Goal: Task Accomplishment & Management: Manage account settings

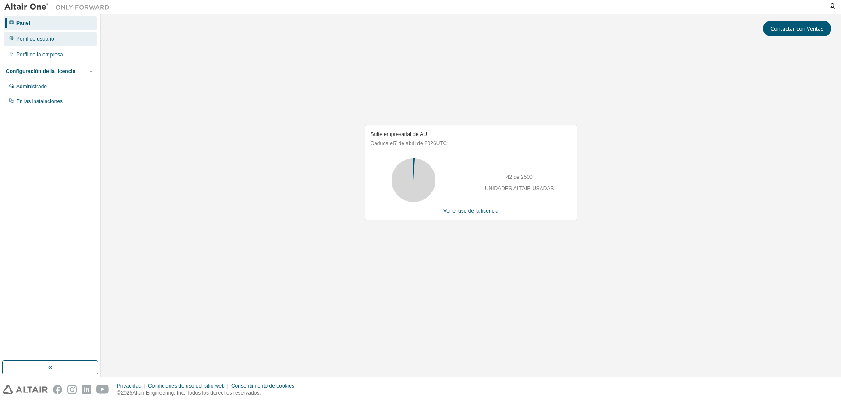
click at [35, 44] on div "Perfil de usuario" at bounding box center [50, 39] width 93 height 14
click at [61, 37] on div "Perfil de usuario" at bounding box center [50, 39] width 93 height 14
click at [246, 182] on div "Suite empresarial de AU Caduca el 7 de abril de 2026 UTC 42 de 2500 UNIDADES AL…" at bounding box center [470, 176] width 731 height 261
click at [74, 205] on div "Panel Perfil de usuario Perfil de la empresa Configuración de la licencia Admin…" at bounding box center [50, 187] width 98 height 345
click at [54, 87] on div "Administrado" at bounding box center [50, 87] width 93 height 14
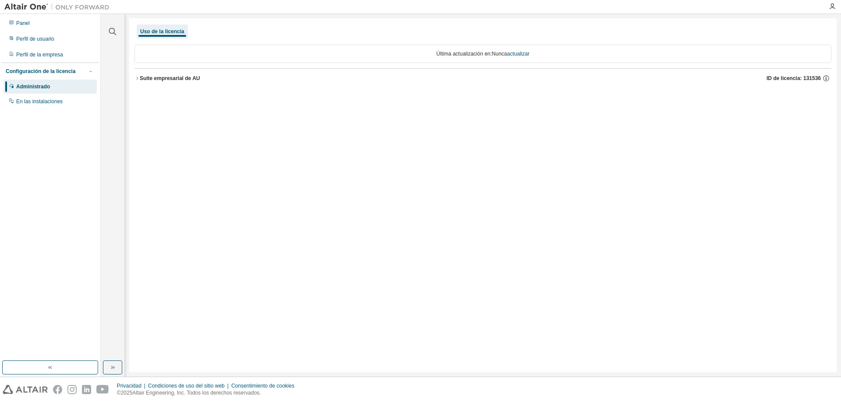
click at [162, 32] on font "Uso de la licencia" at bounding box center [162, 31] width 44 height 6
click at [176, 29] on font "Uso de la licencia" at bounding box center [162, 31] width 44 height 6
click at [53, 38] on font "Perfil de usuario" at bounding box center [35, 39] width 38 height 6
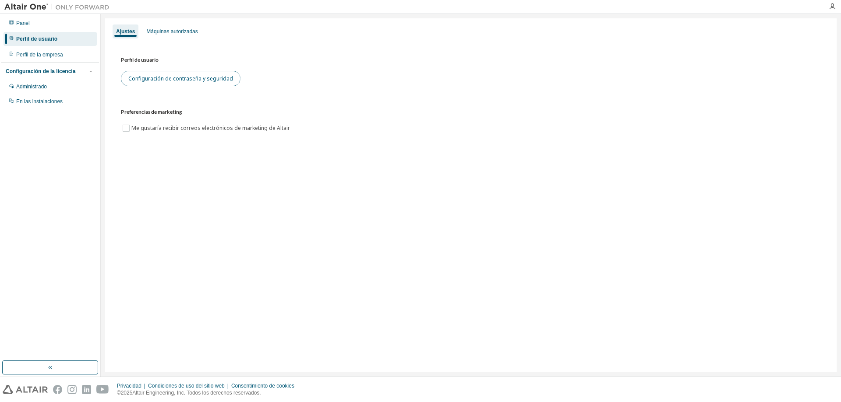
click at [195, 78] on font "Configuración de contraseña y seguridad" at bounding box center [180, 78] width 105 height 7
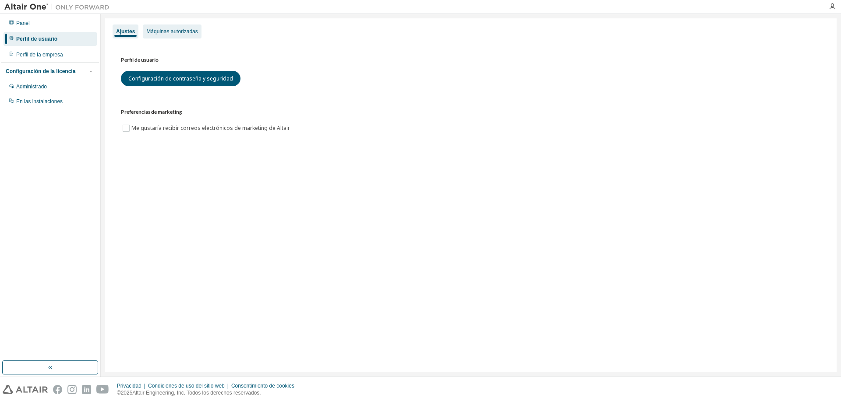
click at [175, 28] on font "Máquinas autorizadas" at bounding box center [171, 31] width 51 height 6
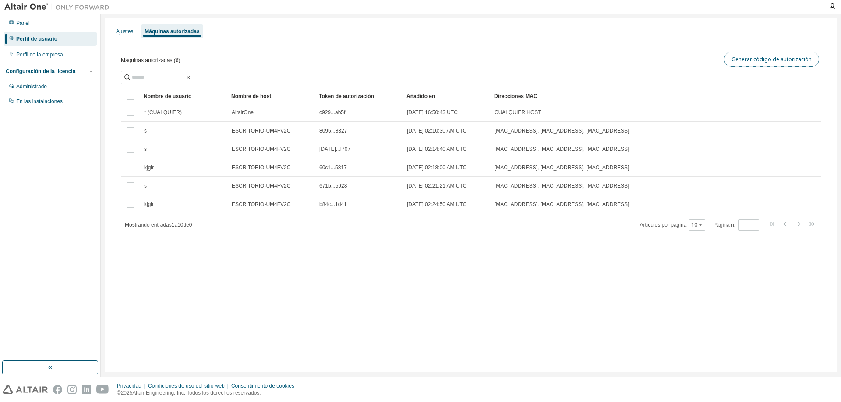
click at [786, 61] on font "Generar código de autorización" at bounding box center [771, 59] width 80 height 7
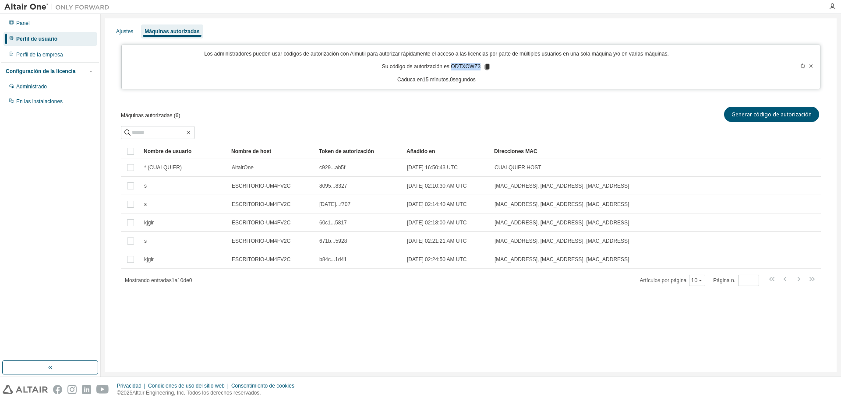
drag, startPoint x: 451, startPoint y: 67, endPoint x: 478, endPoint y: 65, distance: 27.3
click at [478, 65] on font "ODTXOWZ3" at bounding box center [465, 66] width 30 height 6
copy font "ODTXOWZ3"
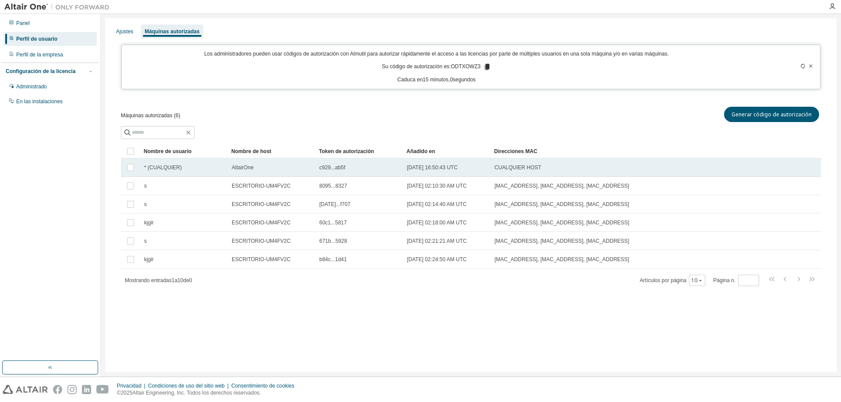
click at [209, 167] on div "* (CUALQUIER)" at bounding box center [184, 167] width 80 height 7
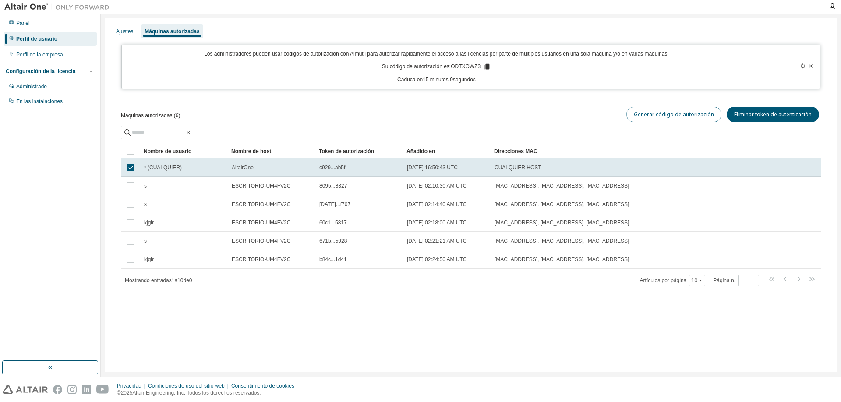
click at [664, 117] on font "Generar código de autorización" at bounding box center [673, 114] width 80 height 7
click at [693, 111] on font "Generar código de autorización" at bounding box center [673, 114] width 80 height 7
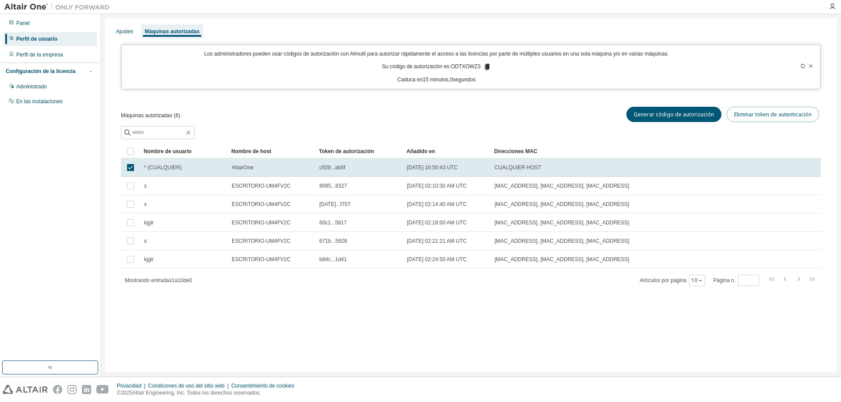
click at [777, 111] on font "Eliminar token de autenticación" at bounding box center [772, 114] width 77 height 7
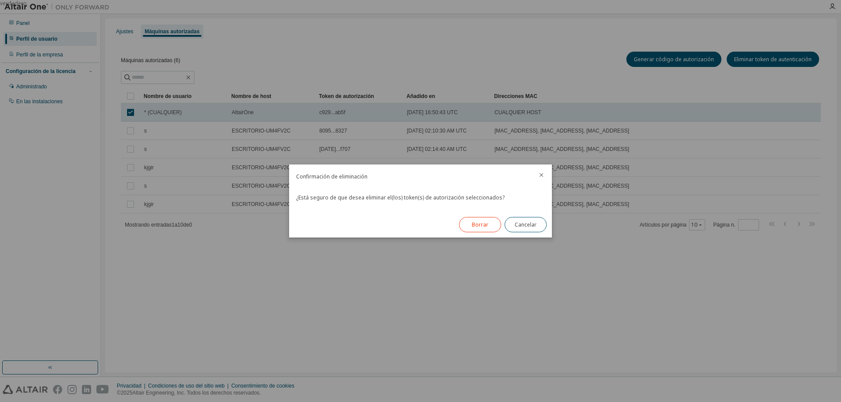
click at [474, 227] on font "Borrar" at bounding box center [480, 224] width 17 height 7
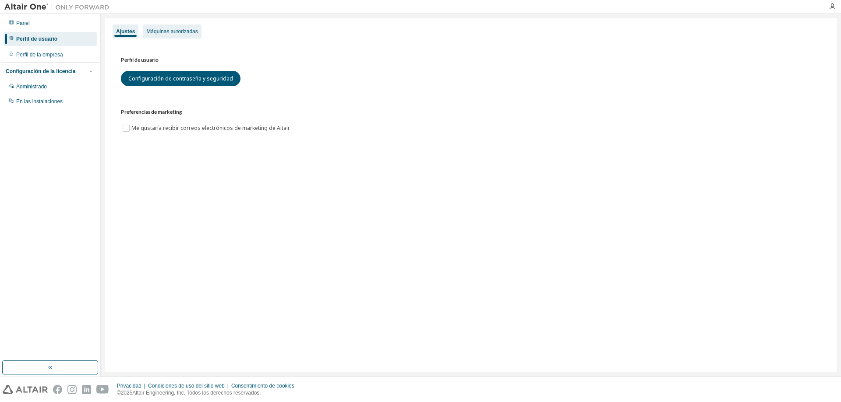
click at [172, 28] on div "Máquinas autorizadas" at bounding box center [172, 32] width 58 height 14
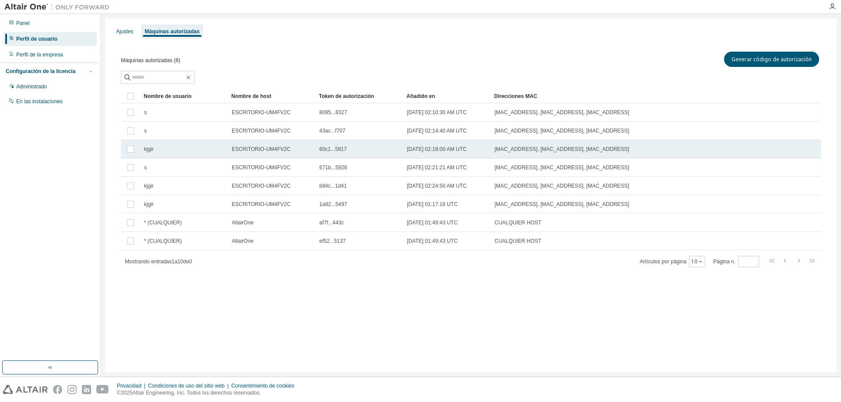
click at [348, 155] on td "60c1...5817" at bounding box center [359, 149] width 88 height 18
click at [699, 58] on font "Generar código de autorización" at bounding box center [673, 59] width 80 height 7
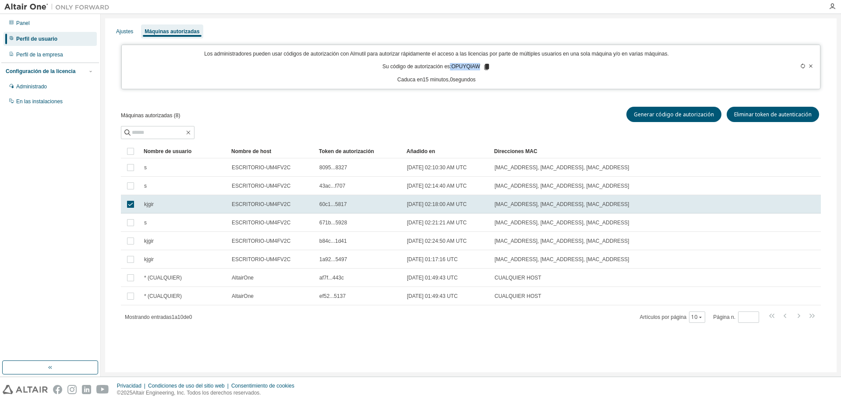
drag, startPoint x: 479, startPoint y: 65, endPoint x: 451, endPoint y: 67, distance: 27.7
click at [451, 67] on p "Su código de autorización es: OPUYQIAW" at bounding box center [436, 67] width 108 height 8
click at [479, 64] on p "Su código de autorización es: OPUYQIAW" at bounding box center [436, 67] width 108 height 8
drag, startPoint x: 479, startPoint y: 64, endPoint x: 453, endPoint y: 70, distance: 27.0
click at [453, 70] on p "Su código de autorización es: OPUYQIAW" at bounding box center [436, 67] width 108 height 8
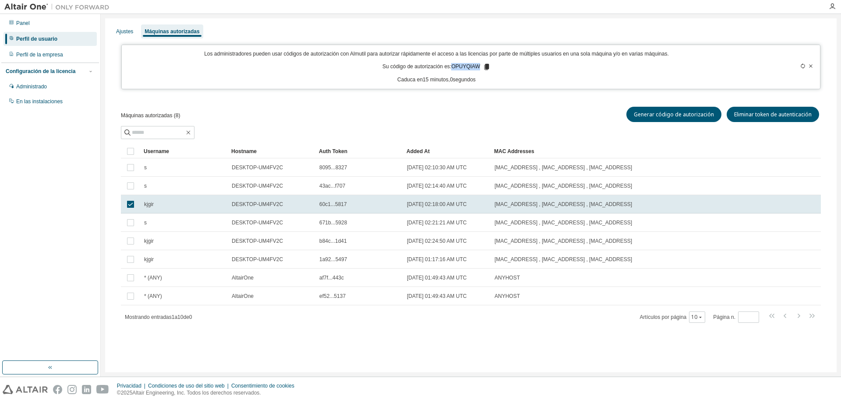
copy font "OPUYQIAW"
